Goal: Information Seeking & Learning: Learn about a topic

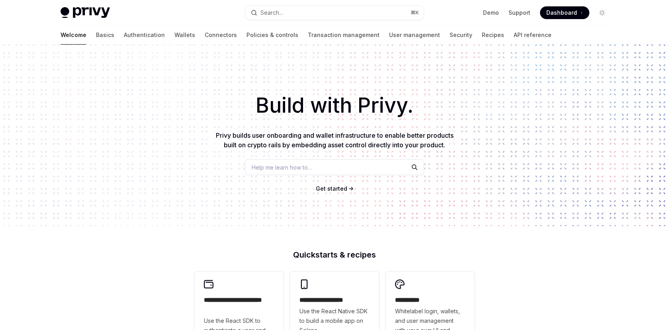
click at [271, 162] on div "Help me learn how to…" at bounding box center [334, 167] width 179 height 16
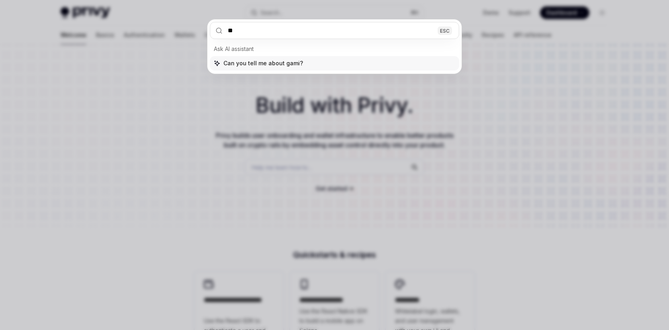
type input "*"
type input "******"
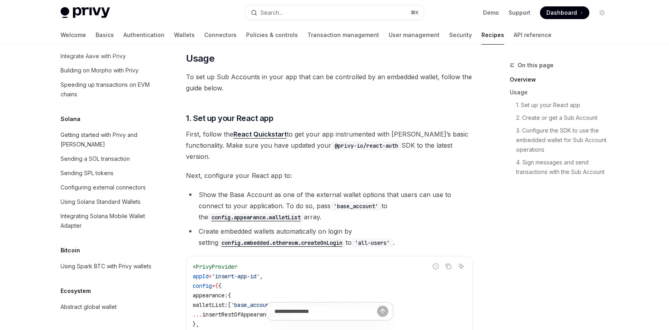
scroll to position [289, 0]
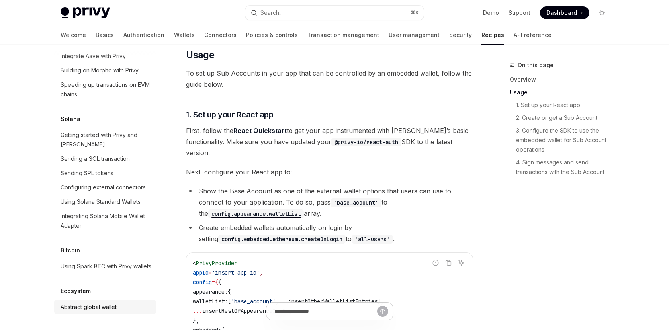
click at [96, 310] on div "Abstract global wallet" at bounding box center [88, 307] width 56 height 10
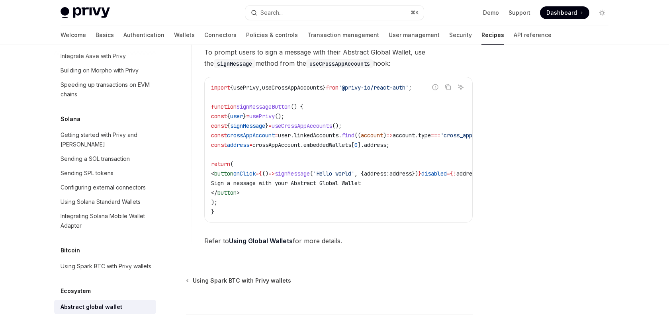
scroll to position [550, 0]
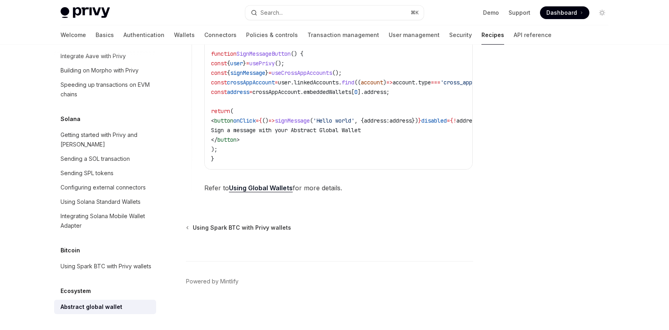
click at [278, 192] on span "Refer to Using Global Wallets for more details." at bounding box center [338, 187] width 268 height 11
click at [273, 188] on link "Using Global Wallets" at bounding box center [261, 188] width 64 height 8
type textarea "*"
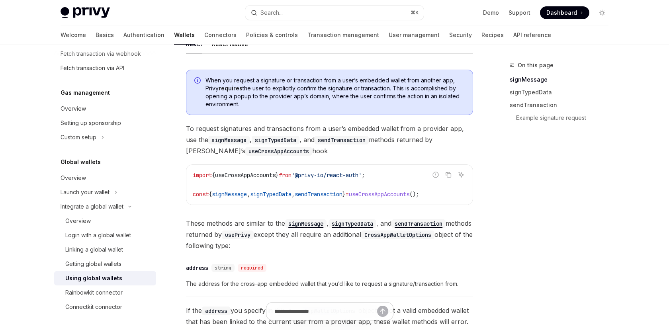
scroll to position [70, 0]
